Goal: Transaction & Acquisition: Subscribe to service/newsletter

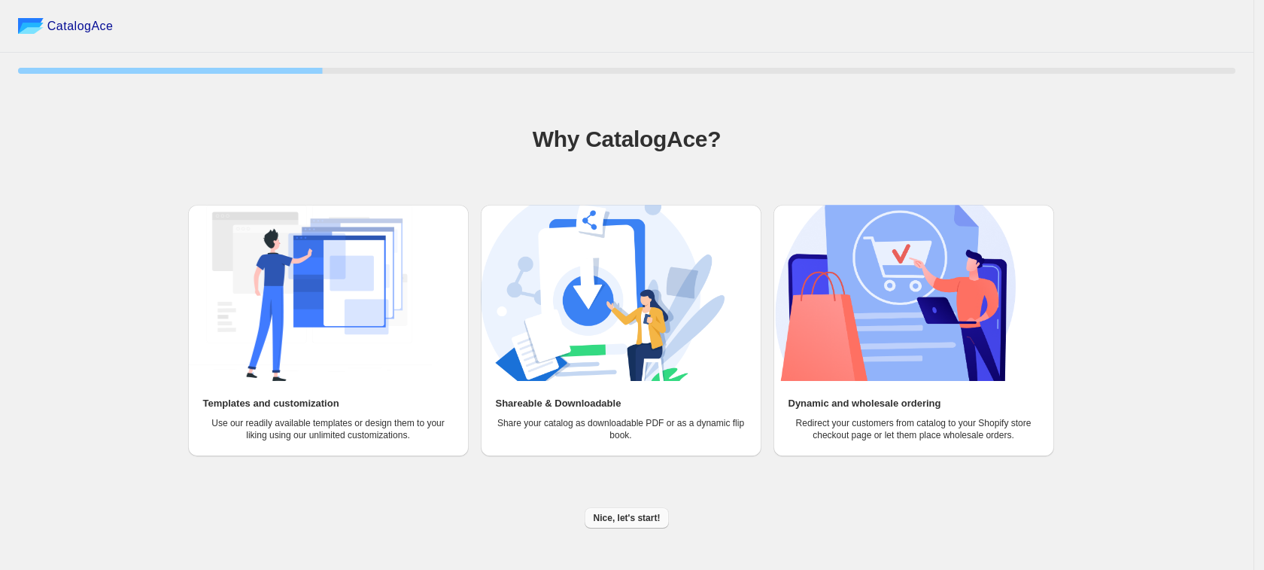
click at [610, 527] on button "Nice, let's start!" at bounding box center [627, 517] width 85 height 21
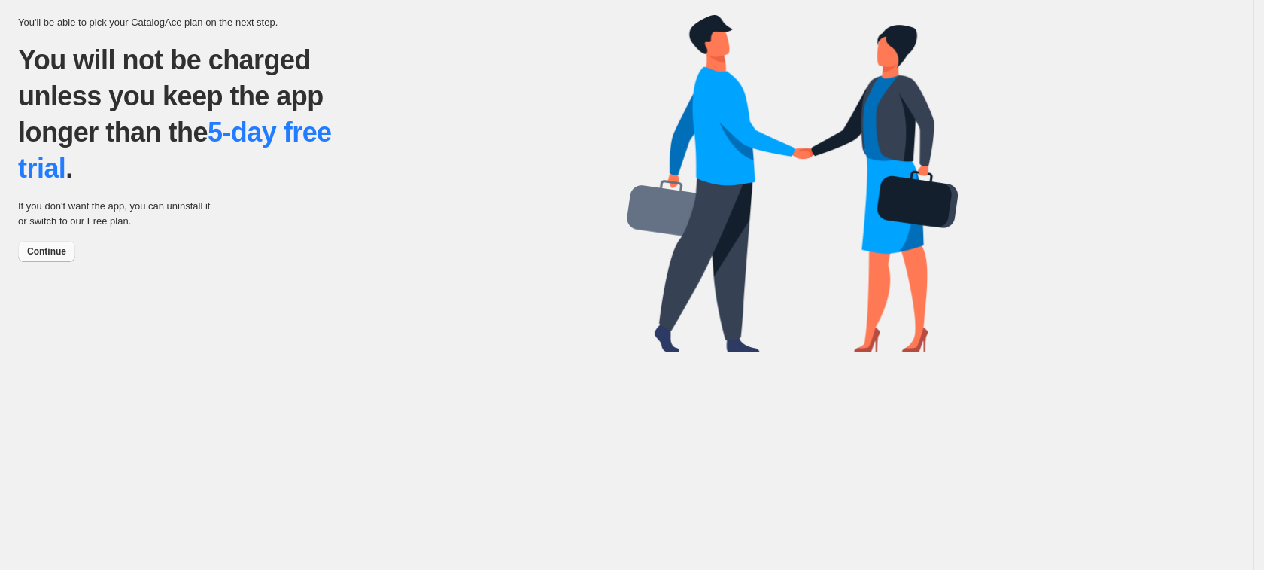
click at [44, 253] on span "Continue" at bounding box center [46, 251] width 39 height 12
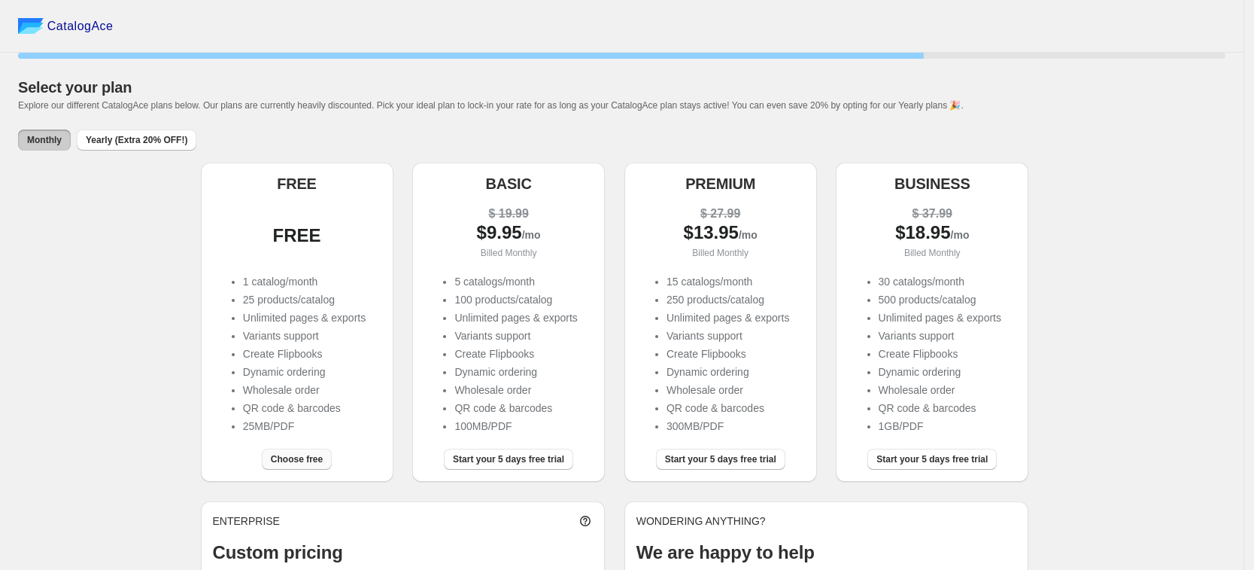
click at [311, 461] on span "Choose free" at bounding box center [297, 459] width 52 height 12
